Goal: Information Seeking & Learning: Learn about a topic

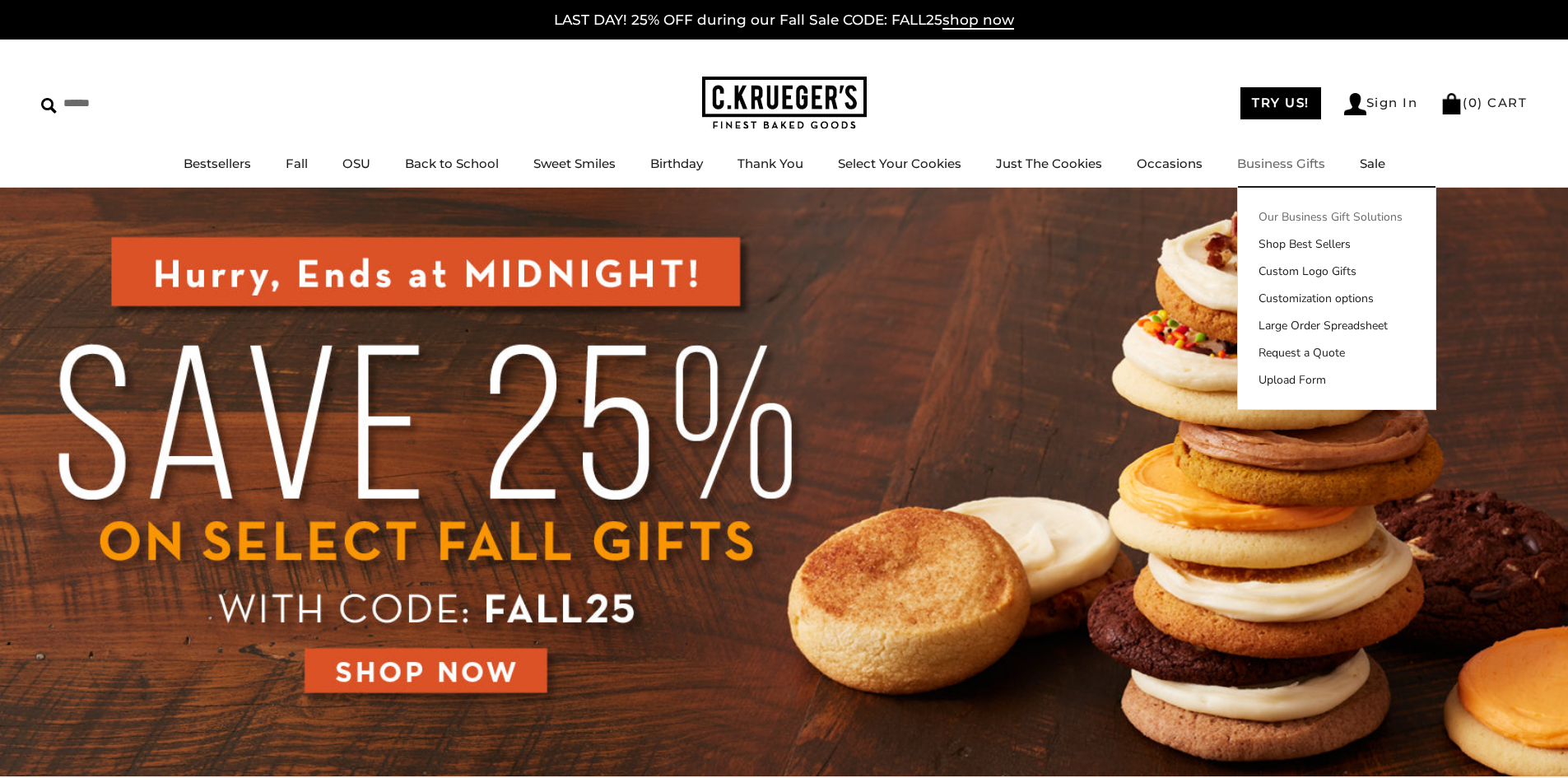
click at [1288, 212] on link "Our Business Gift Solutions" at bounding box center [1337, 217] width 198 height 17
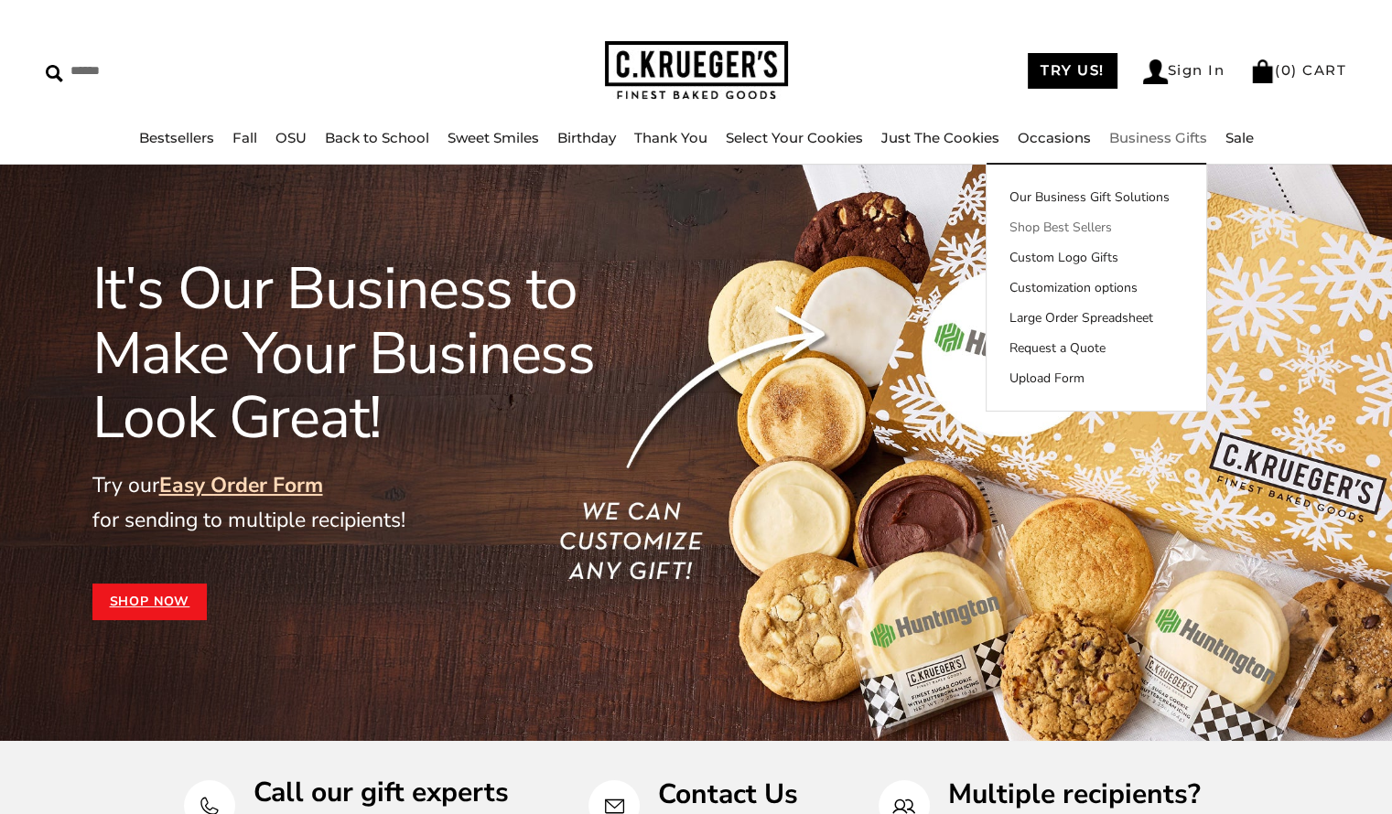
click at [1073, 231] on link "Shop Best Sellers" at bounding box center [1097, 227] width 220 height 19
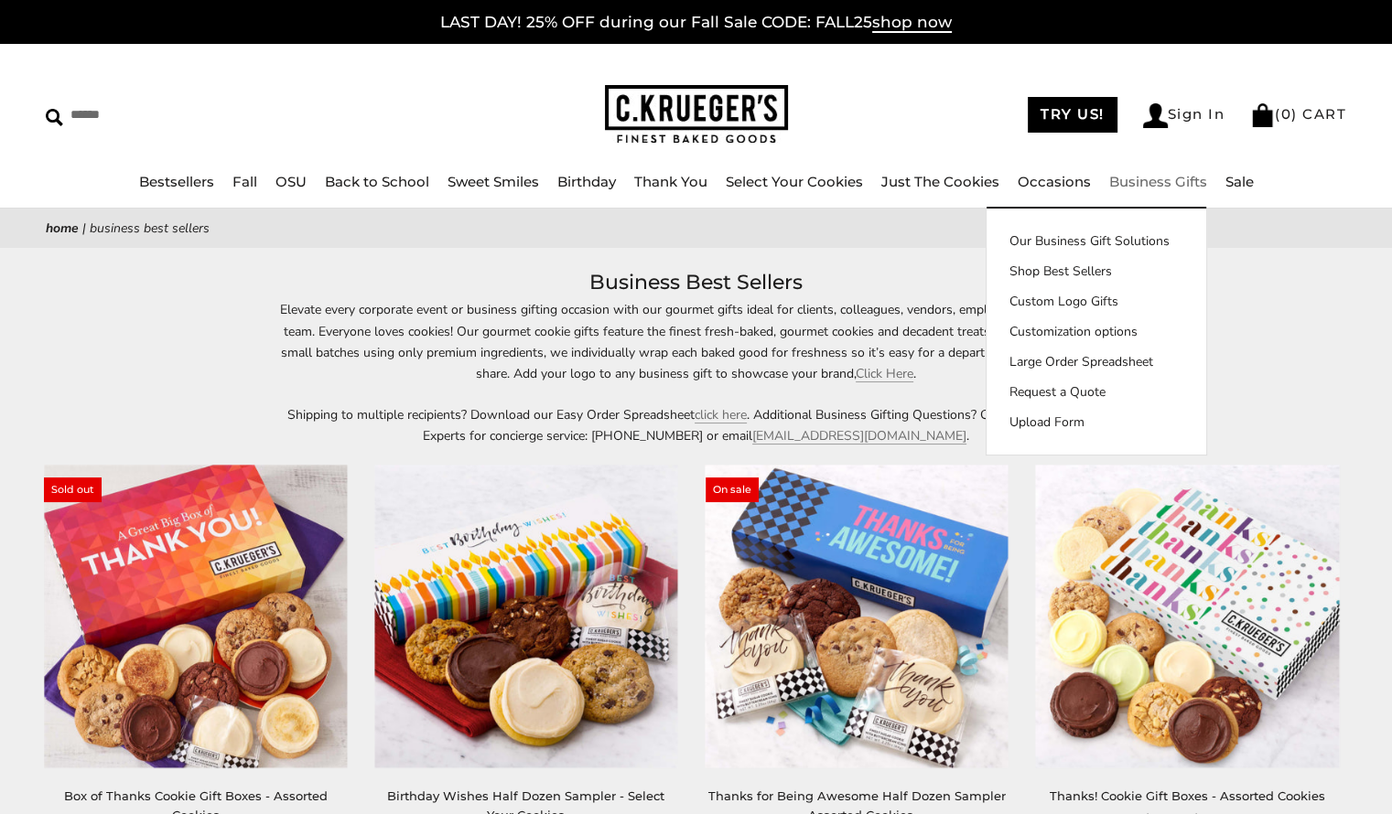
drag, startPoint x: 1062, startPoint y: 302, endPoint x: 907, endPoint y: 220, distance: 175.2
click at [1062, 302] on link "Custom Logo Gifts" at bounding box center [1097, 301] width 220 height 19
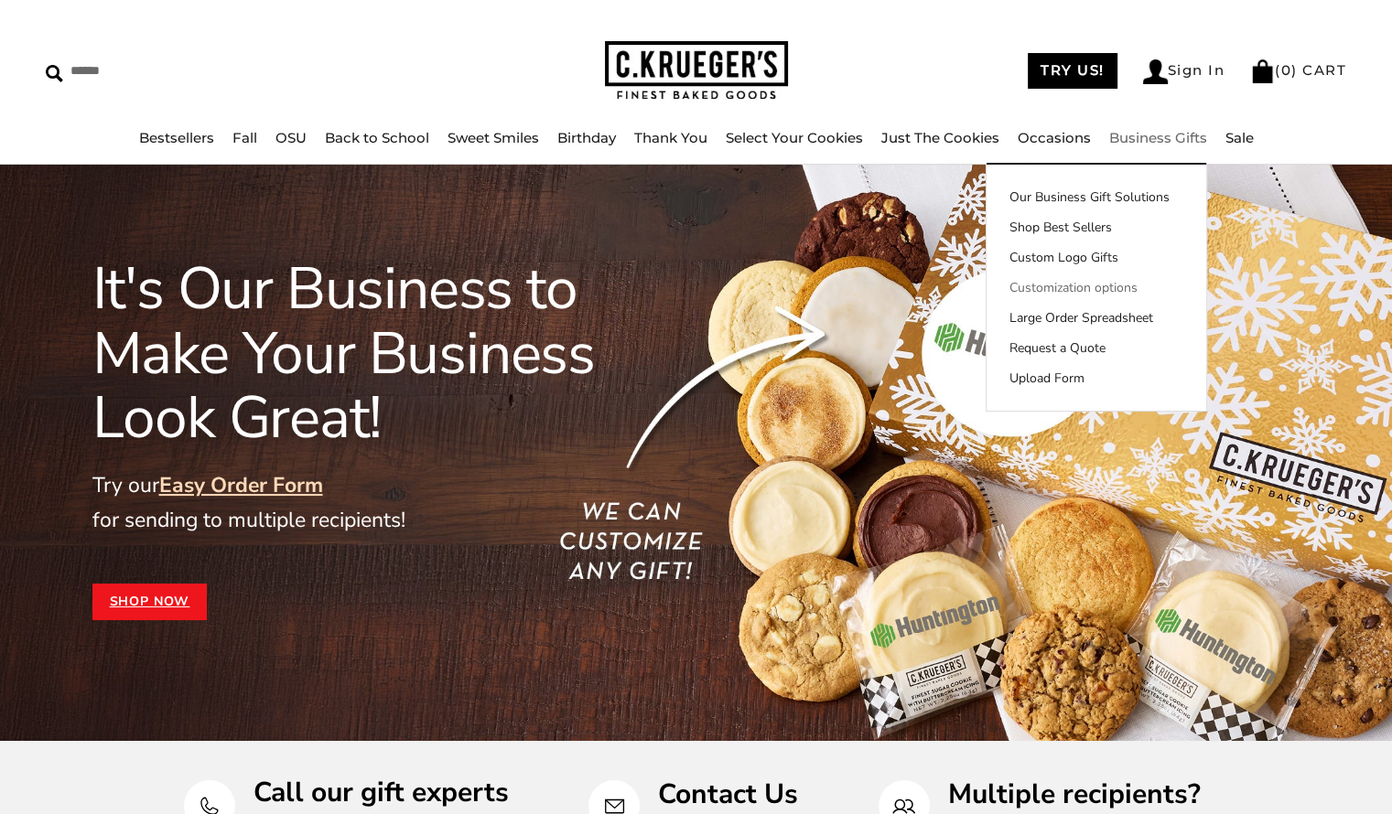
click at [1076, 290] on link "Customization options" at bounding box center [1097, 287] width 220 height 19
click at [1092, 322] on link "Large Order Spreadsheet" at bounding box center [1097, 317] width 220 height 19
click at [1079, 347] on link "Request a Quote" at bounding box center [1097, 348] width 220 height 19
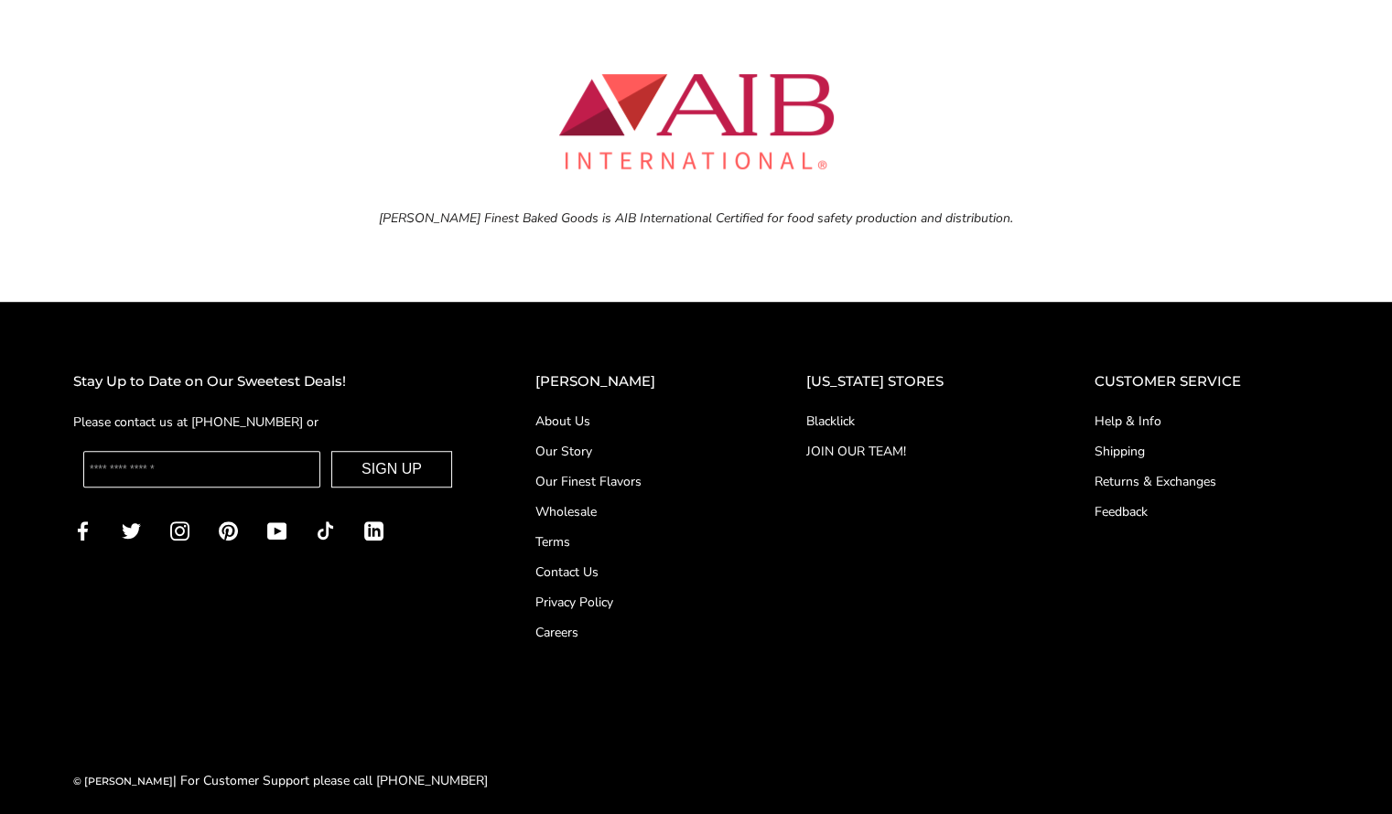
scroll to position [8128, 0]
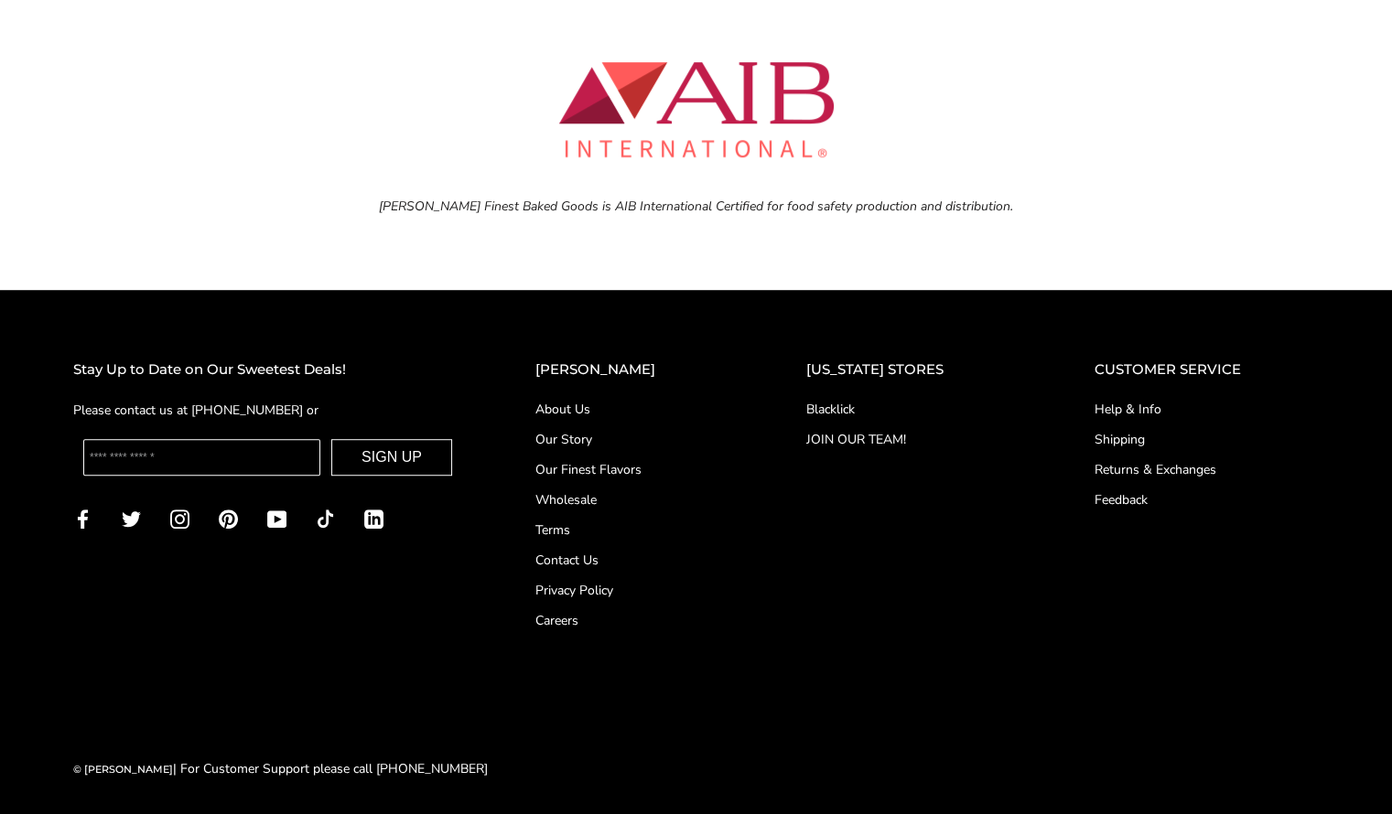
drag, startPoint x: 586, startPoint y: 404, endPoint x: 582, endPoint y: 383, distance: 20.5
click at [586, 404] on link "About Us" at bounding box center [634, 409] width 198 height 19
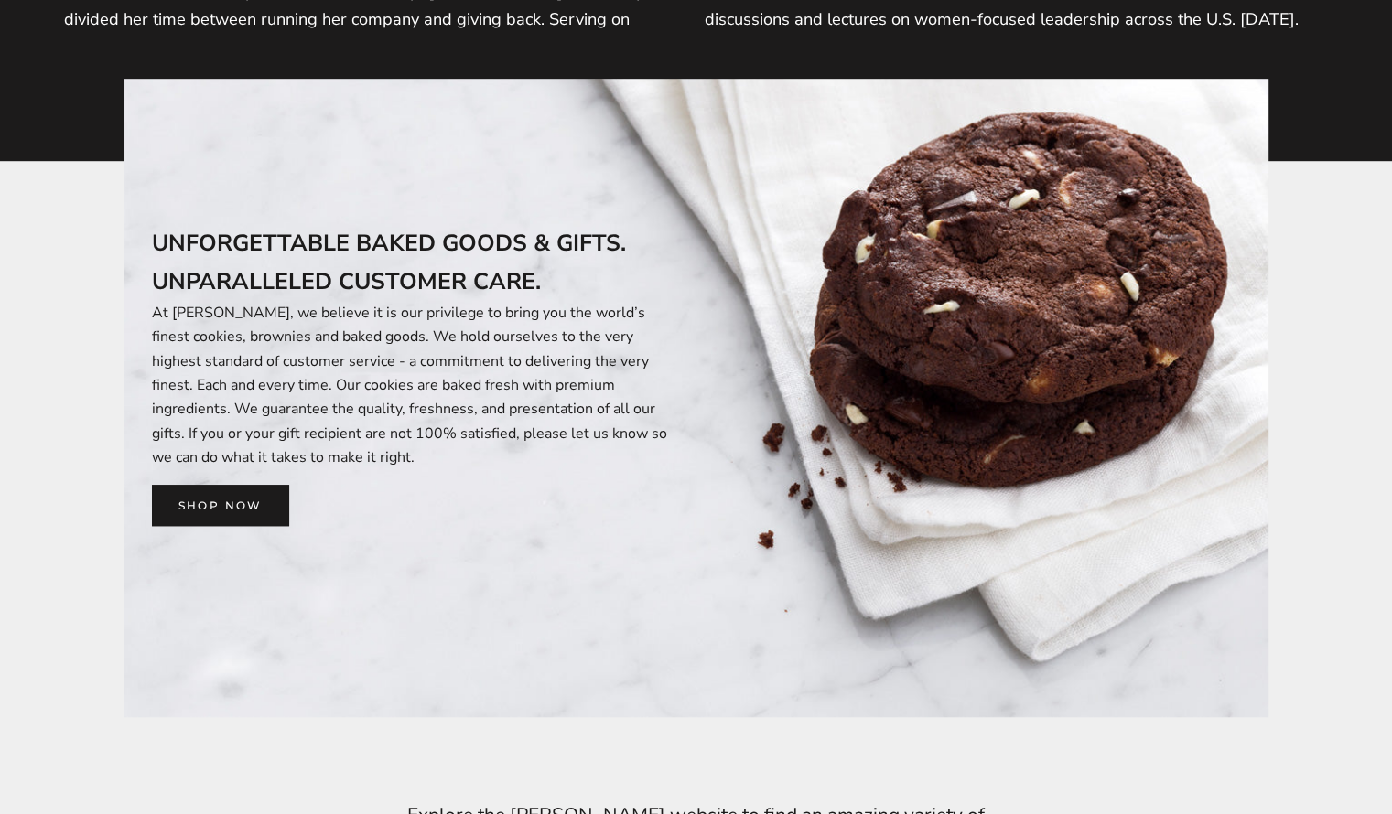
scroll to position [1190, 0]
